Goal: Find specific page/section: Find specific page/section

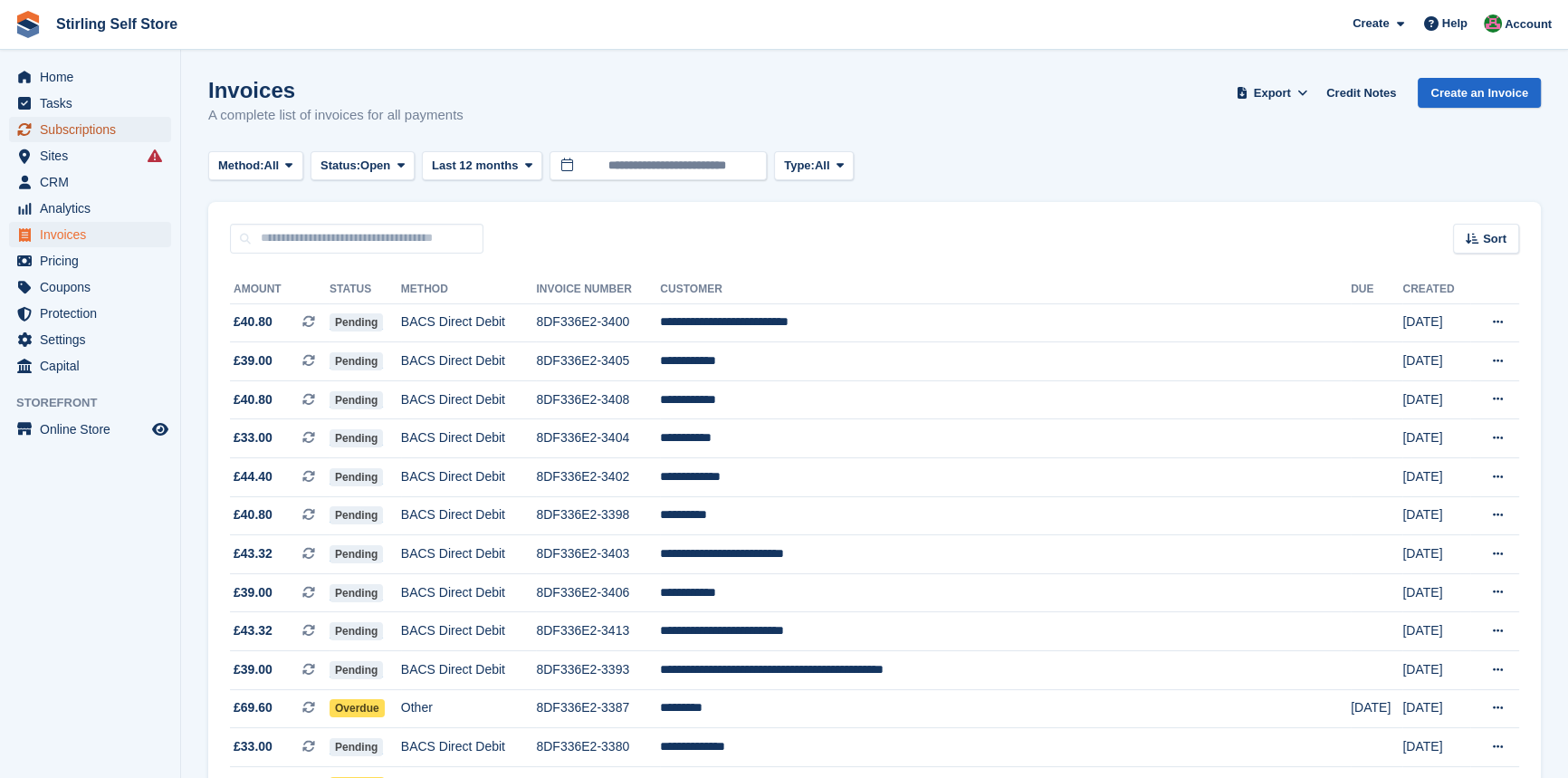
click at [87, 127] on span "Subscriptions" at bounding box center [93, 129] width 109 height 25
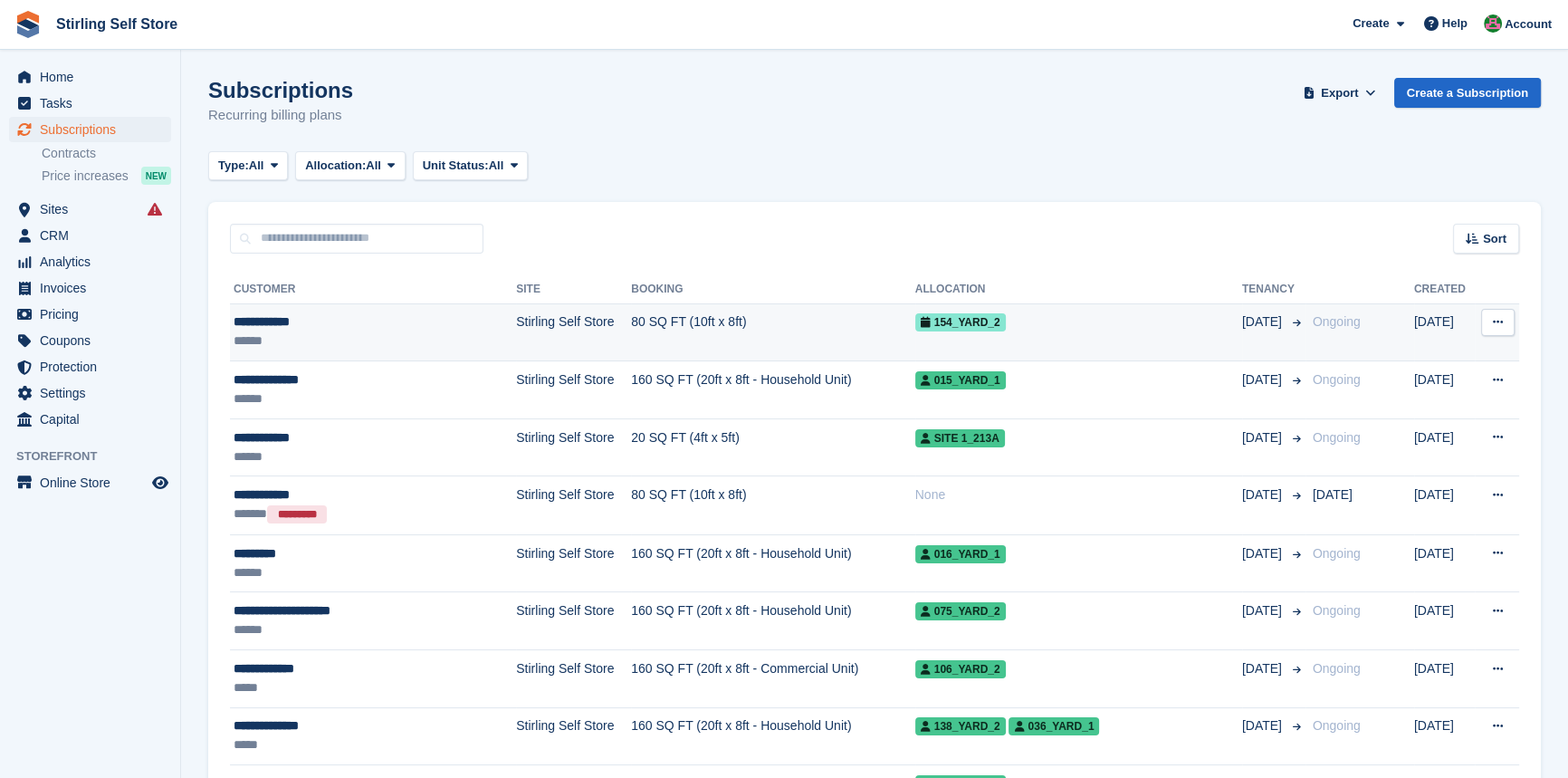
click at [631, 327] on td "80 SQ FT (10ft x 8ft)" at bounding box center [773, 332] width 283 height 58
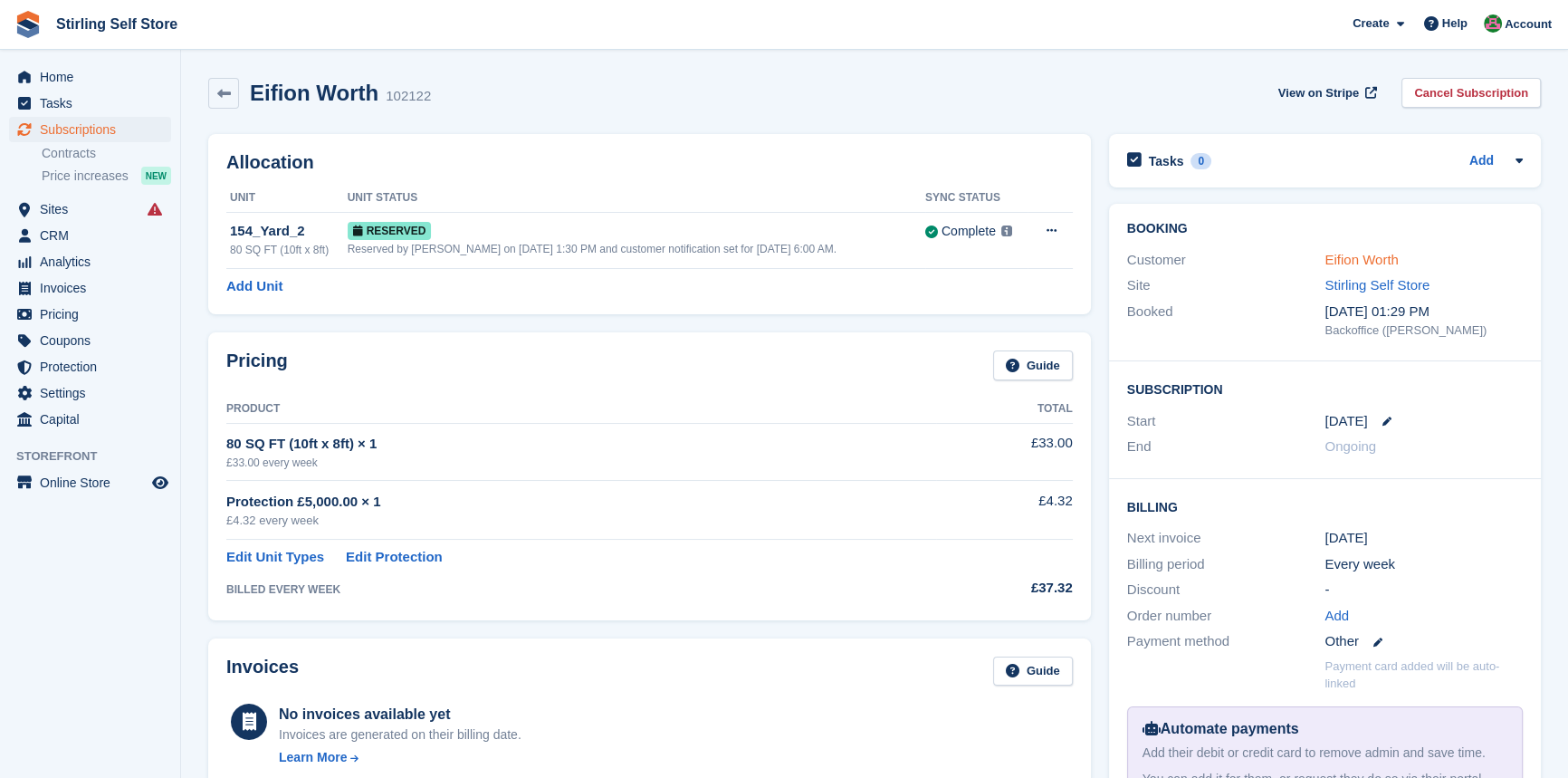
click at [1371, 254] on link "Eifion Worth" at bounding box center [1361, 259] width 73 height 15
